Goal: Information Seeking & Learning: Learn about a topic

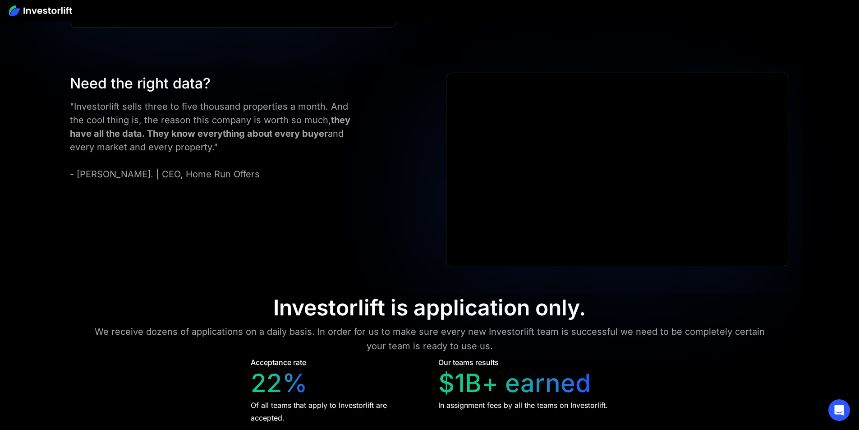
scroll to position [4203, 0]
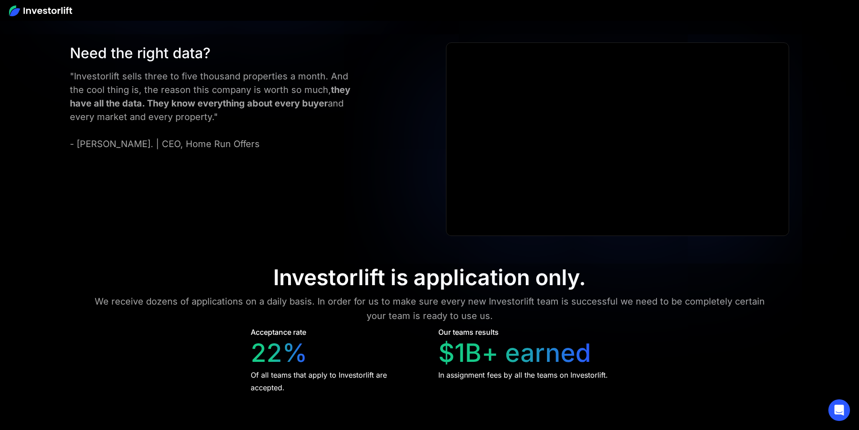
drag, startPoint x: 292, startPoint y: 125, endPoint x: 364, endPoint y: 114, distance: 72.9
drag, startPoint x: 289, startPoint y: 127, endPoint x: 351, endPoint y: 122, distance: 62.0
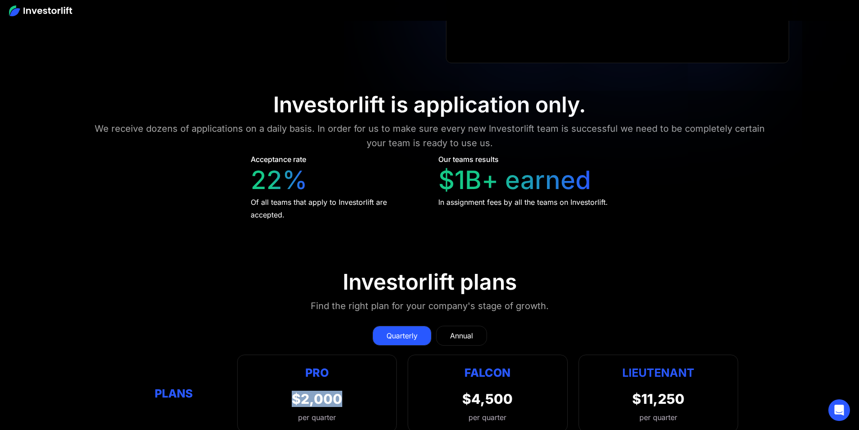
scroll to position [4150, 0]
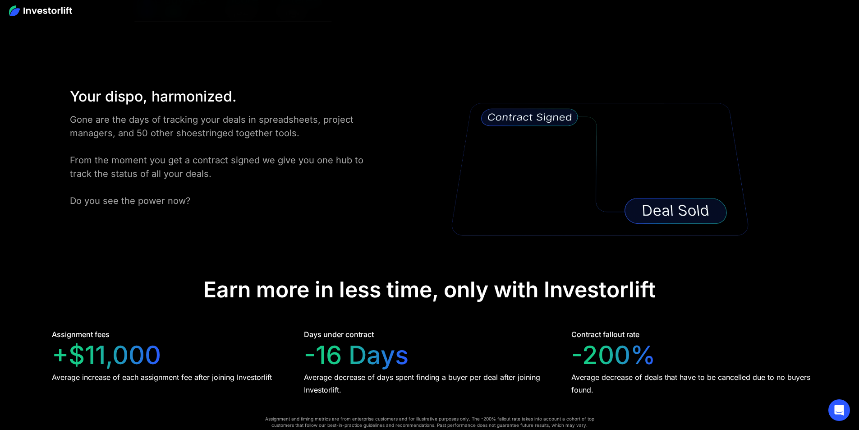
scroll to position [1746, 0]
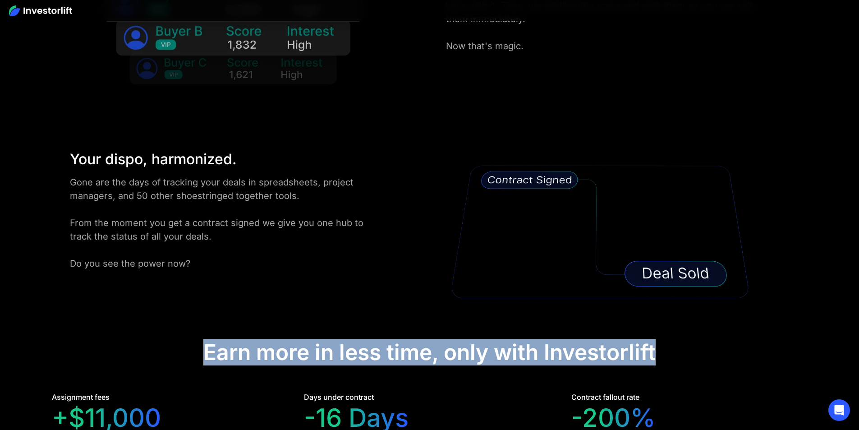
drag, startPoint x: 204, startPoint y: 173, endPoint x: 682, endPoint y: 175, distance: 477.9
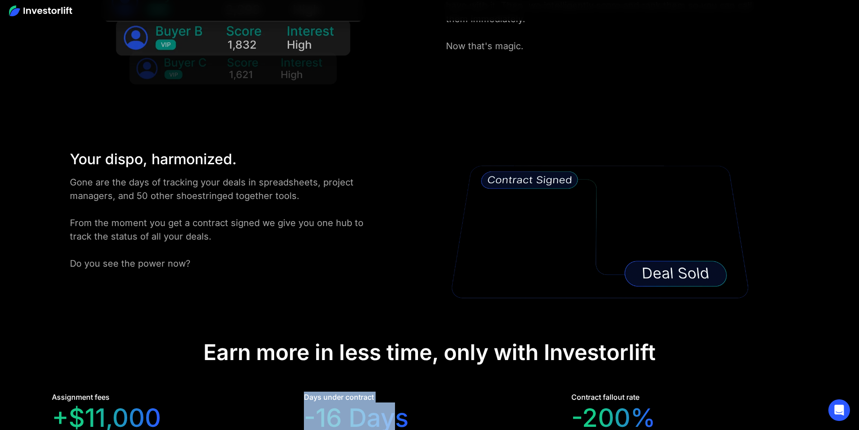
drag, startPoint x: 332, startPoint y: 223, endPoint x: 426, endPoint y: 248, distance: 97.7
click at [426, 391] on div "Assignment fees +$11,000 Average increase of each assignment fee after joining …" at bounding box center [429, 424] width 787 height 67
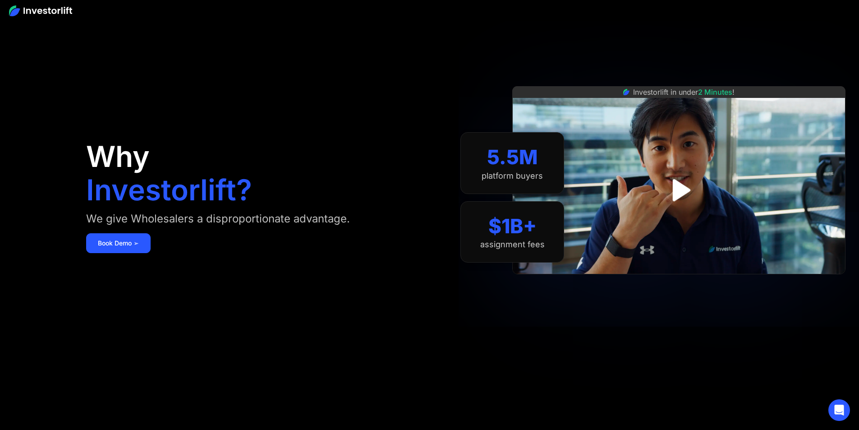
scroll to position [0, 0]
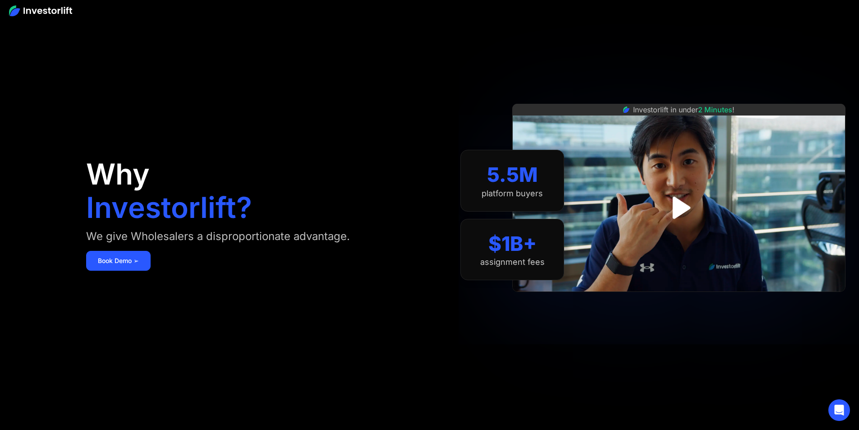
click at [55, 10] on img at bounding box center [40, 10] width 63 height 11
